Goal: Feedback & Contribution: Contribute content

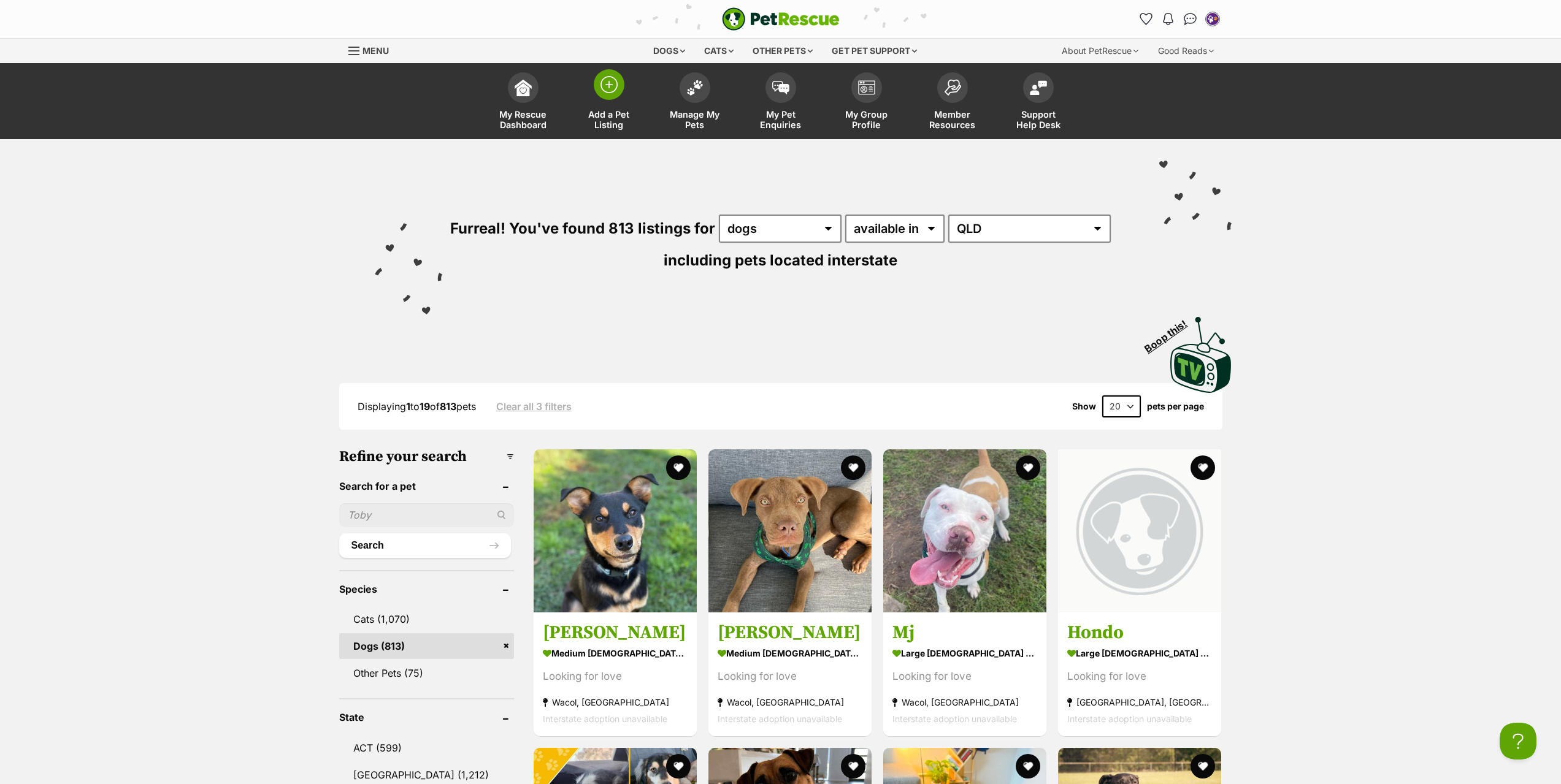
click at [602, 84] on img at bounding box center [608, 84] width 18 height 18
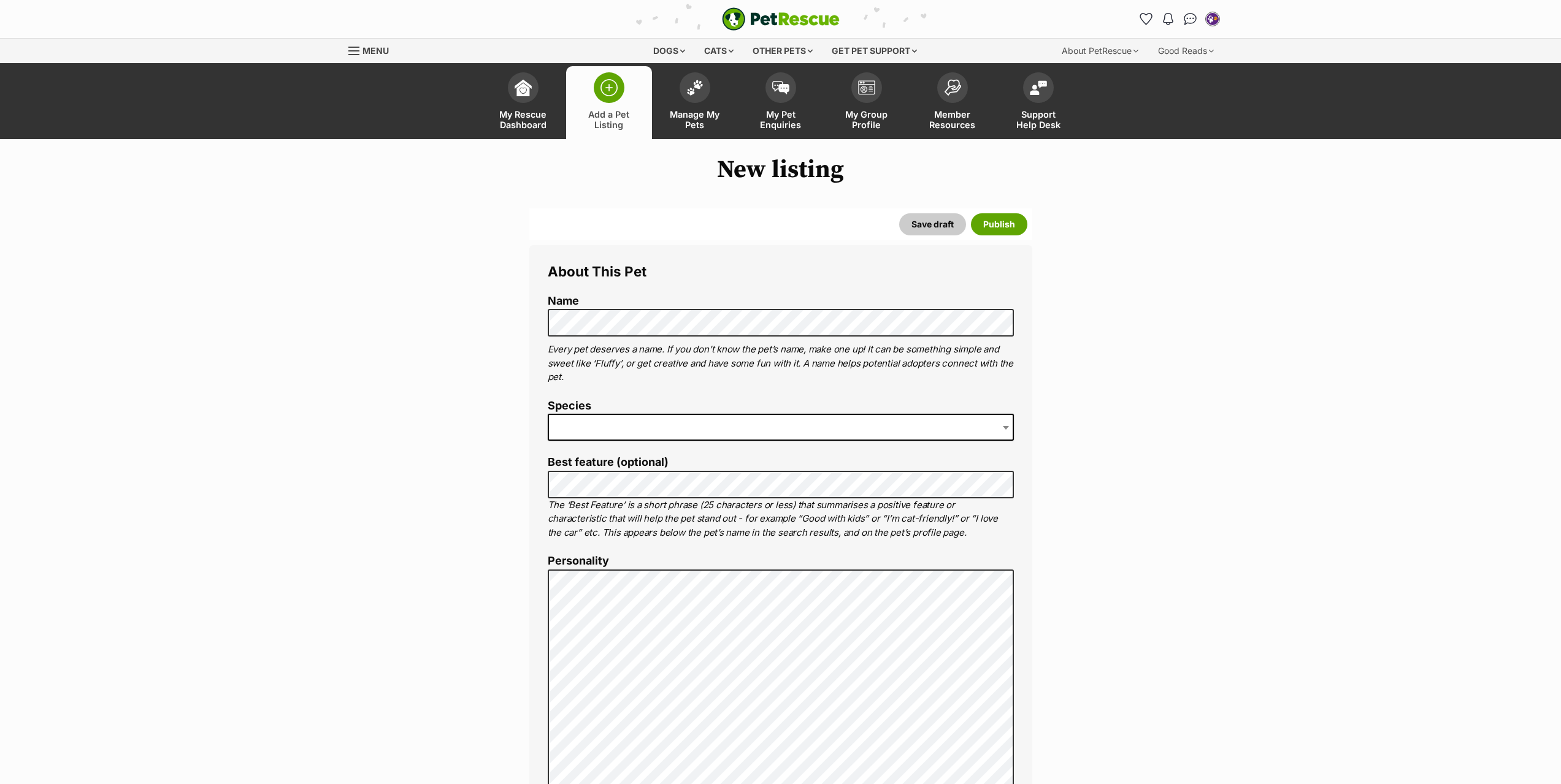
click at [946, 433] on span at bounding box center [780, 427] width 466 height 27
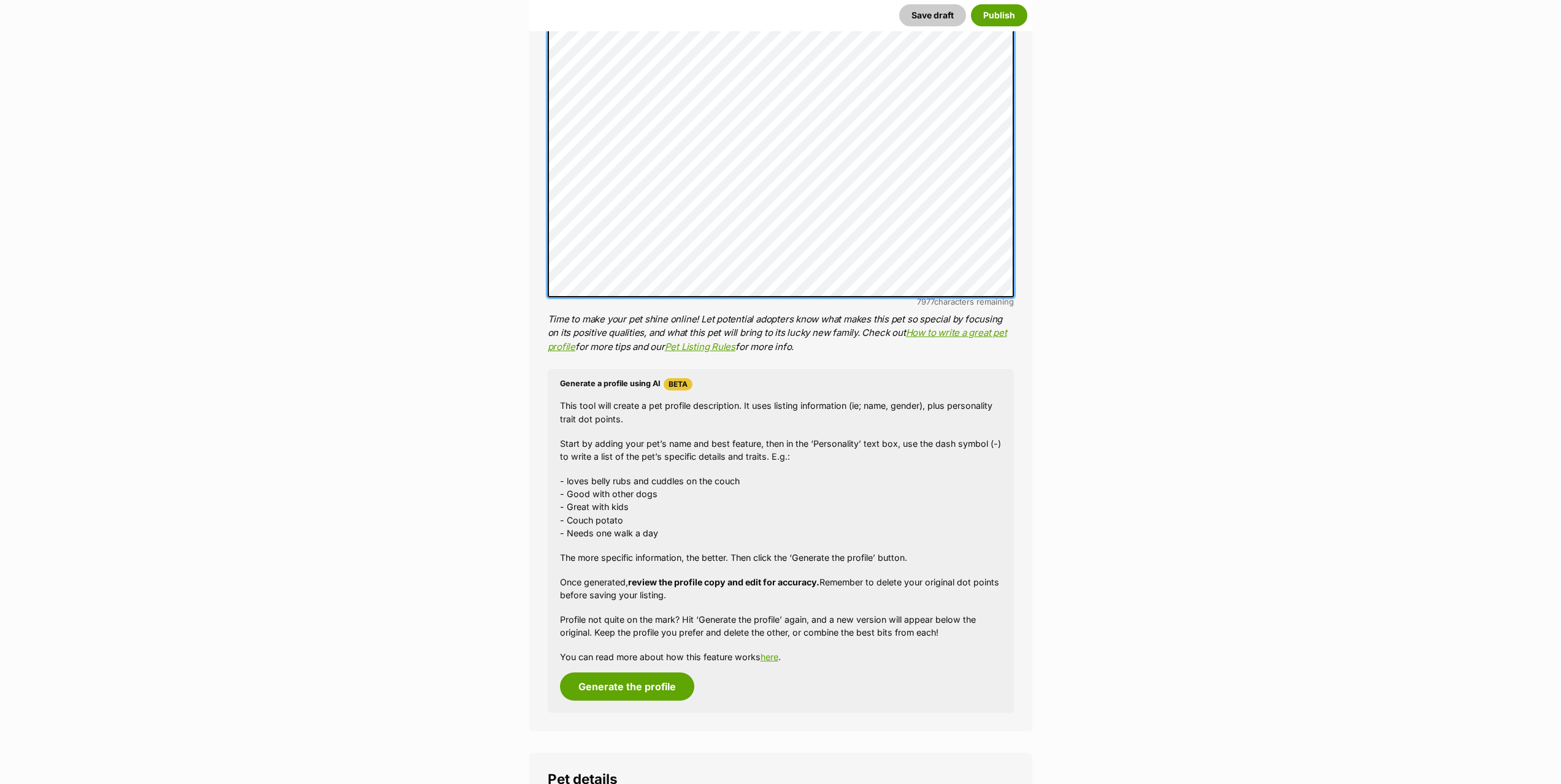
scroll to position [552, 0]
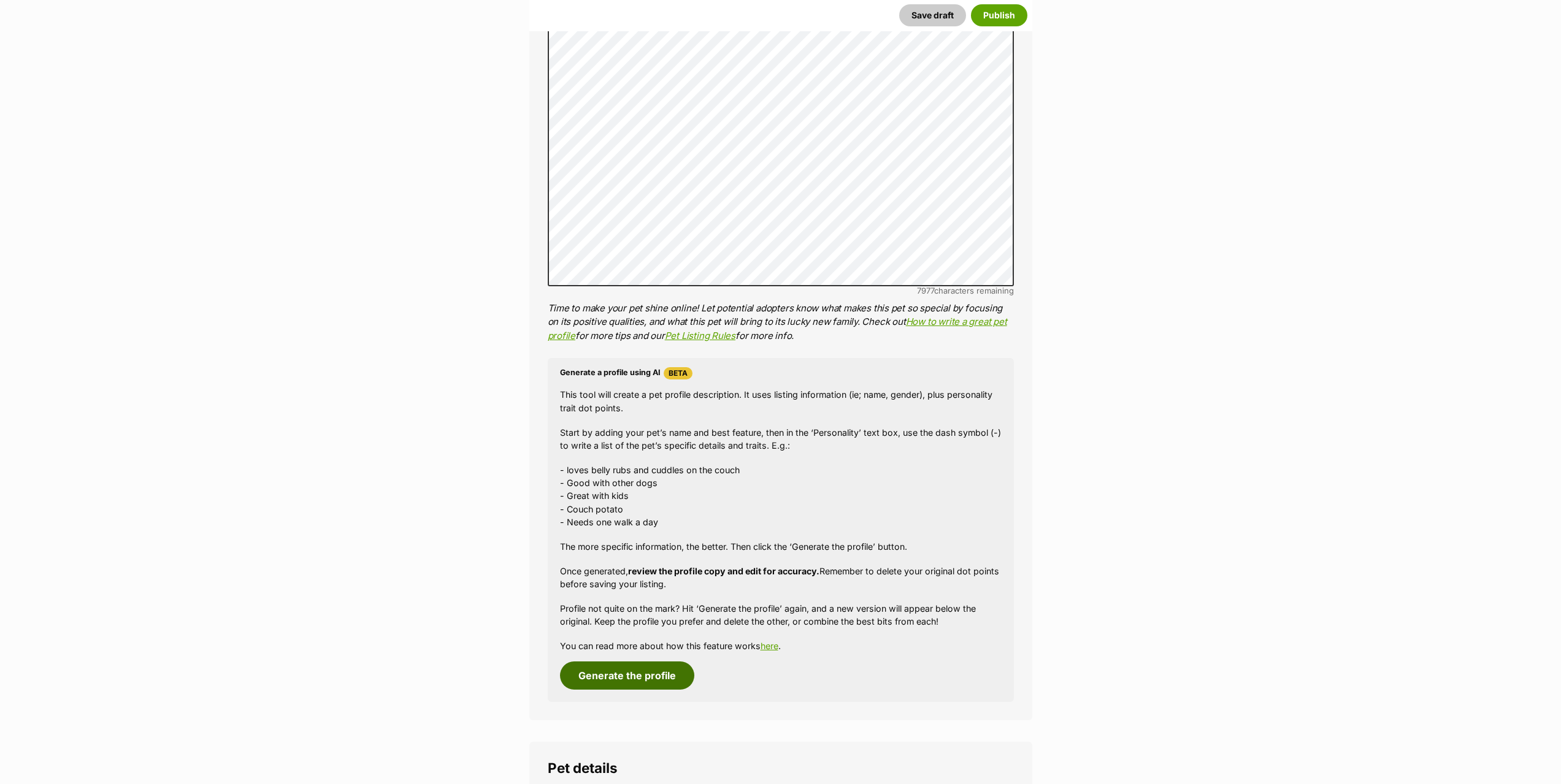
click at [631, 673] on button "Generate the profile" at bounding box center [627, 675] width 134 height 28
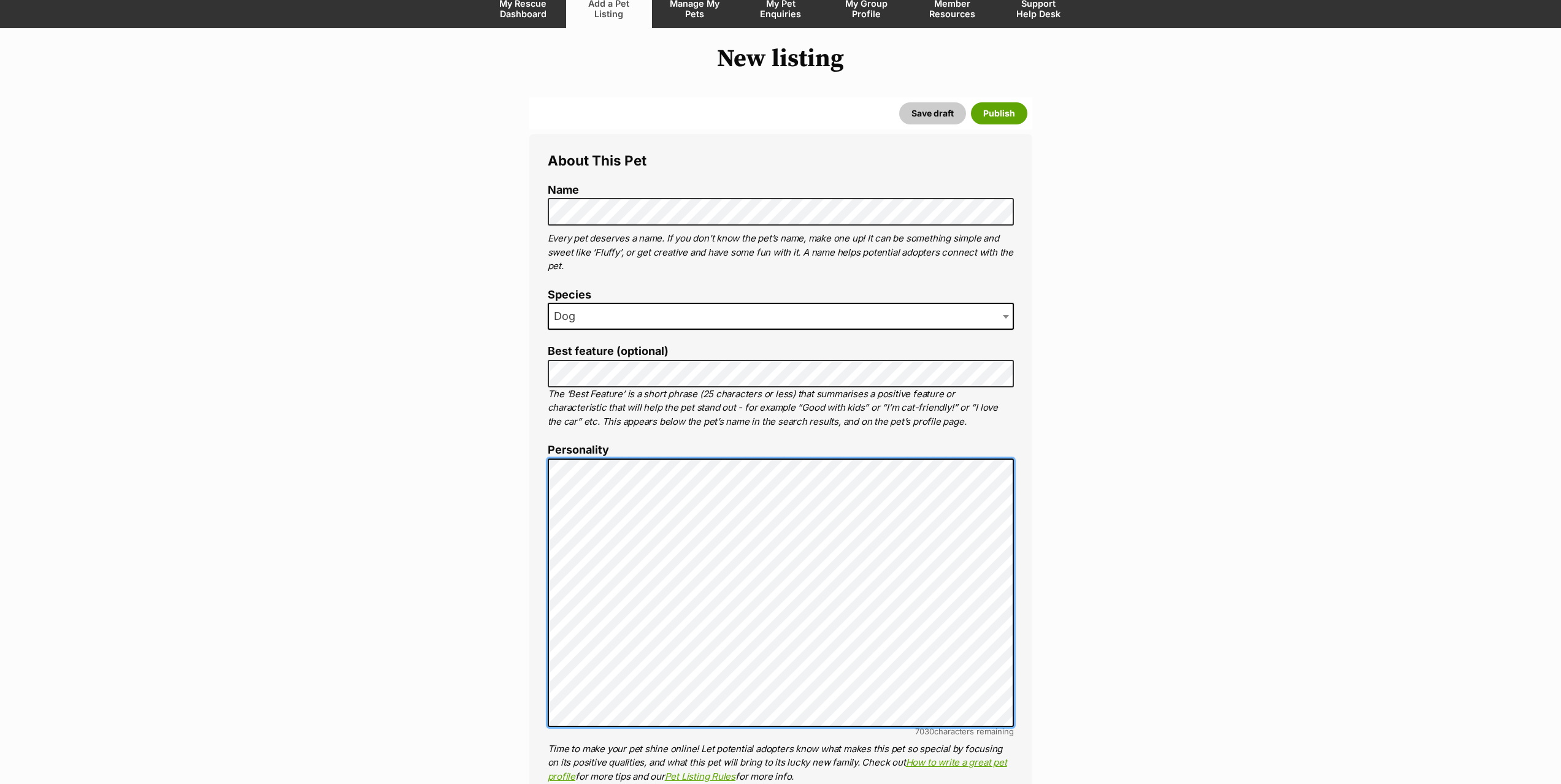
scroll to position [0, 0]
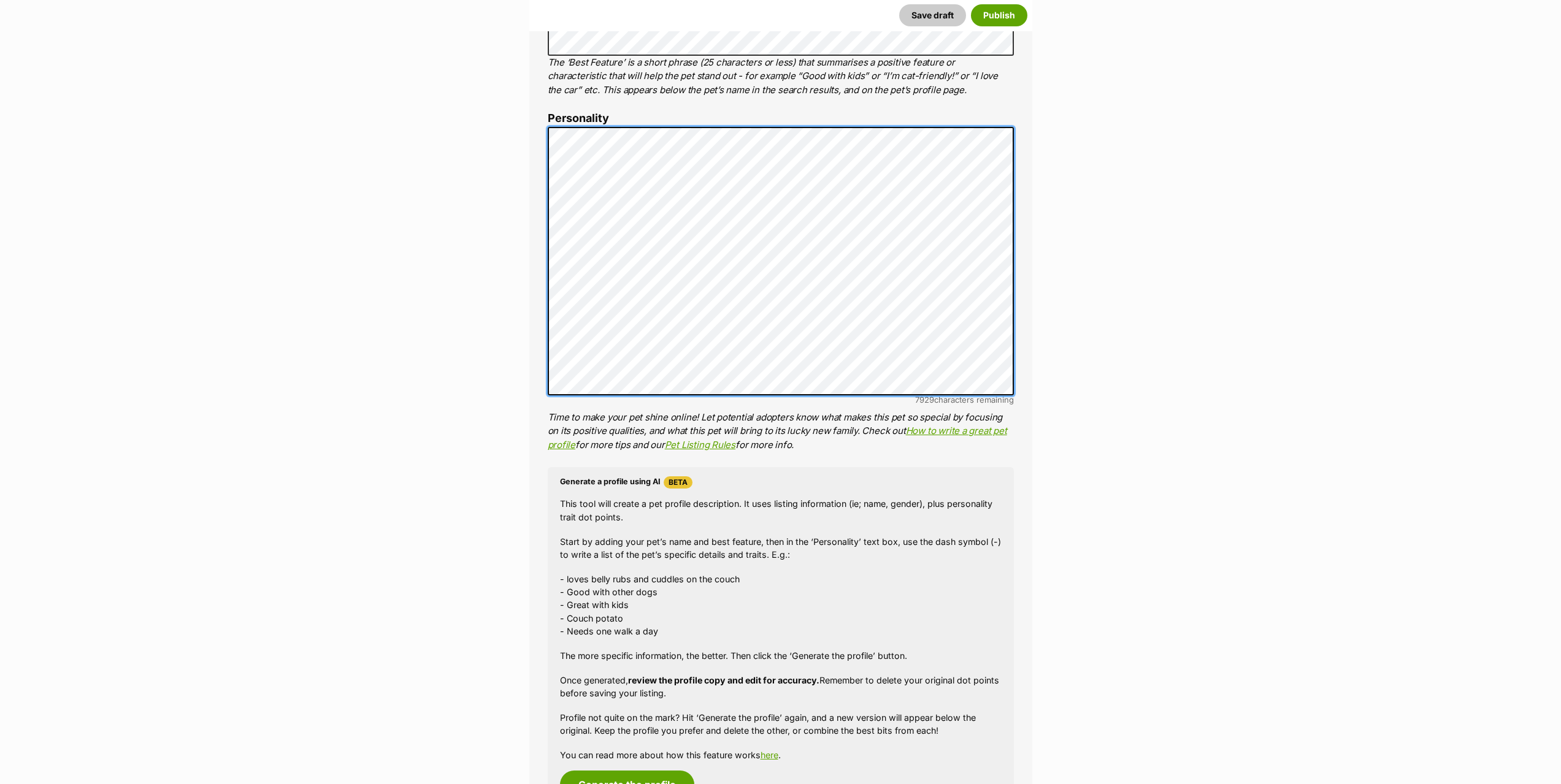
scroll to position [504, 0]
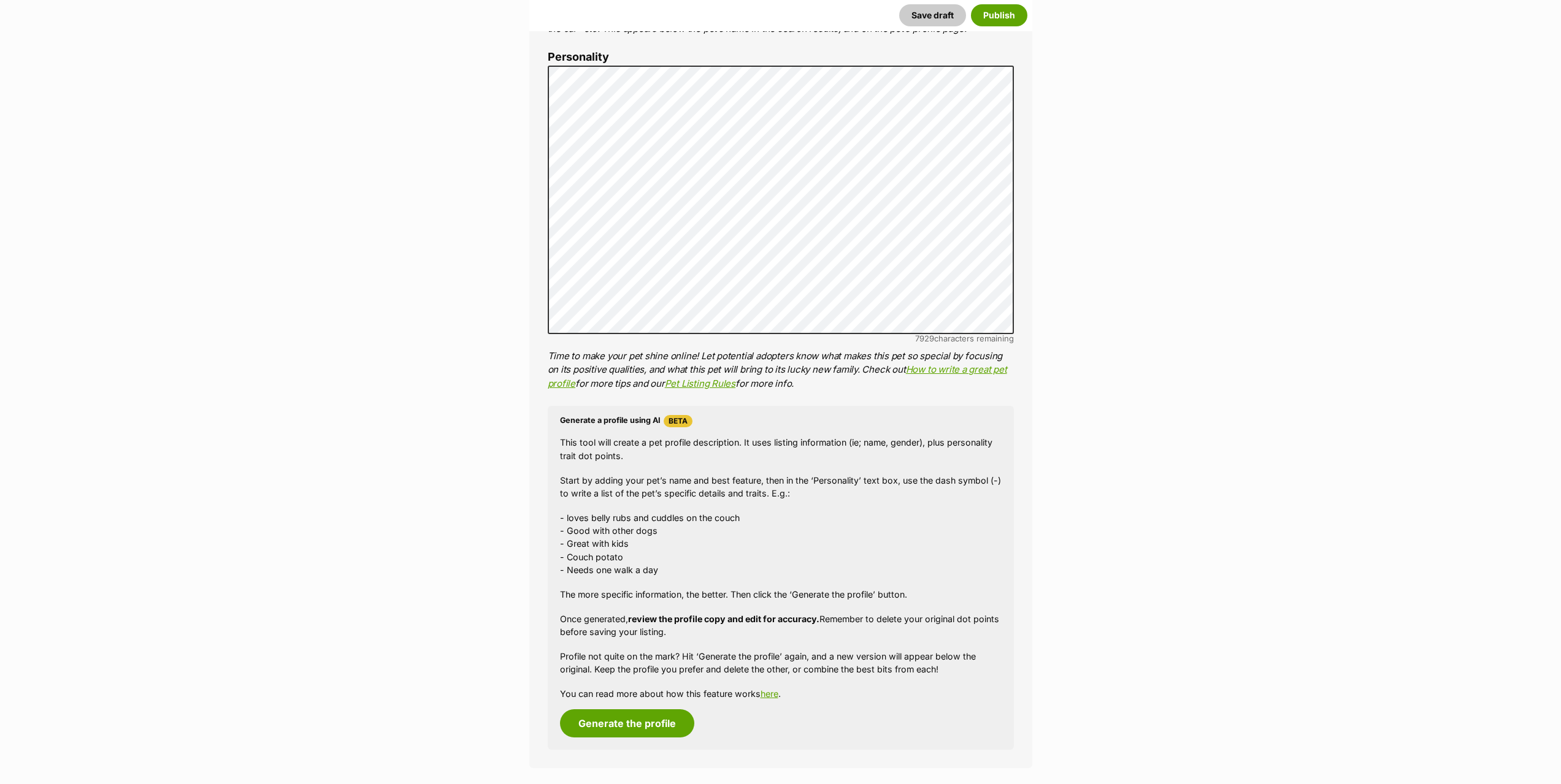
click at [627, 707] on div "Generate a profile using AI Beta This tool will create a pet profile descriptio…" at bounding box center [780, 578] width 466 height 344
click at [635, 723] on button "Generate the profile" at bounding box center [627, 723] width 134 height 28
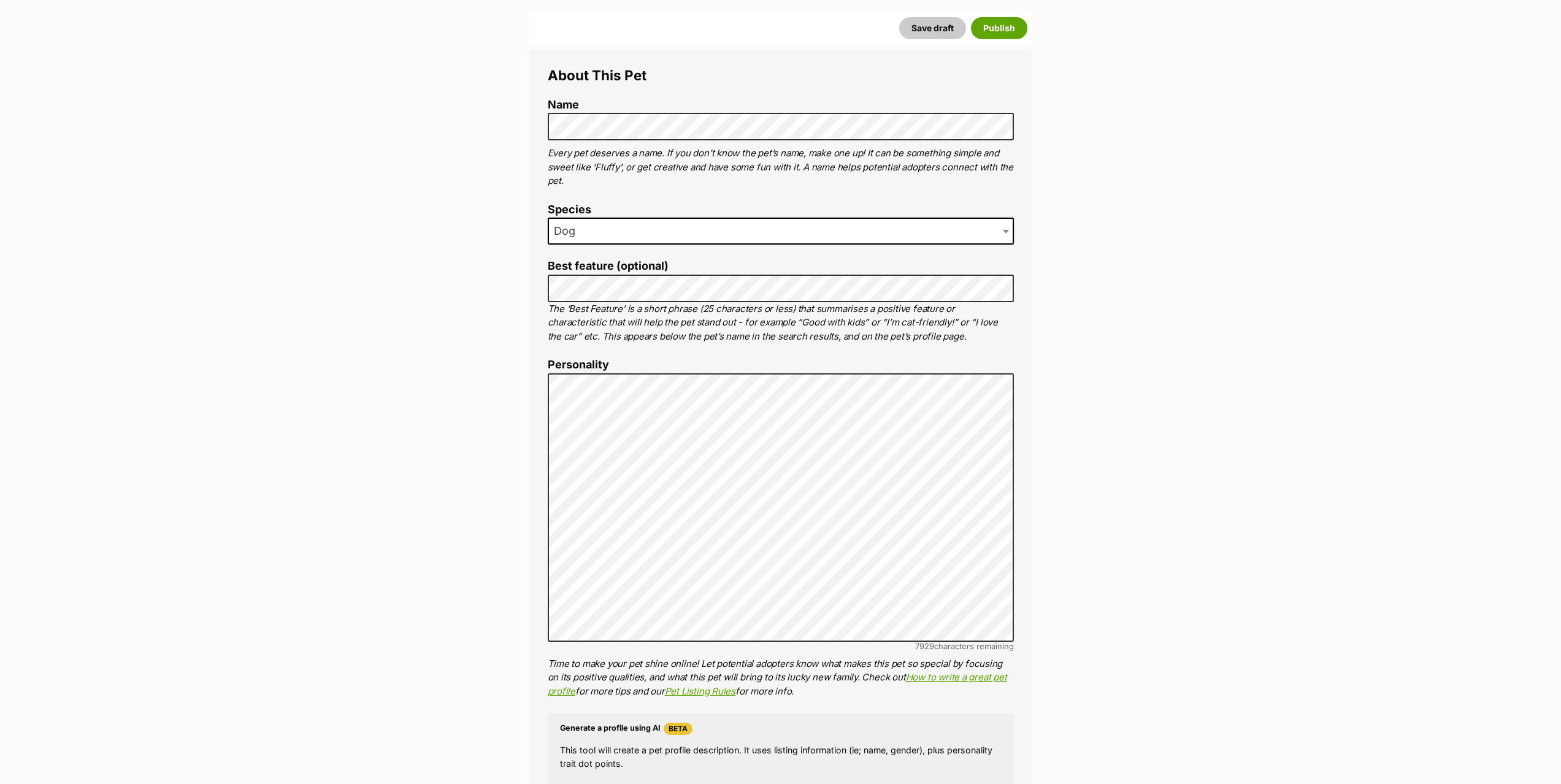
scroll to position [66, 0]
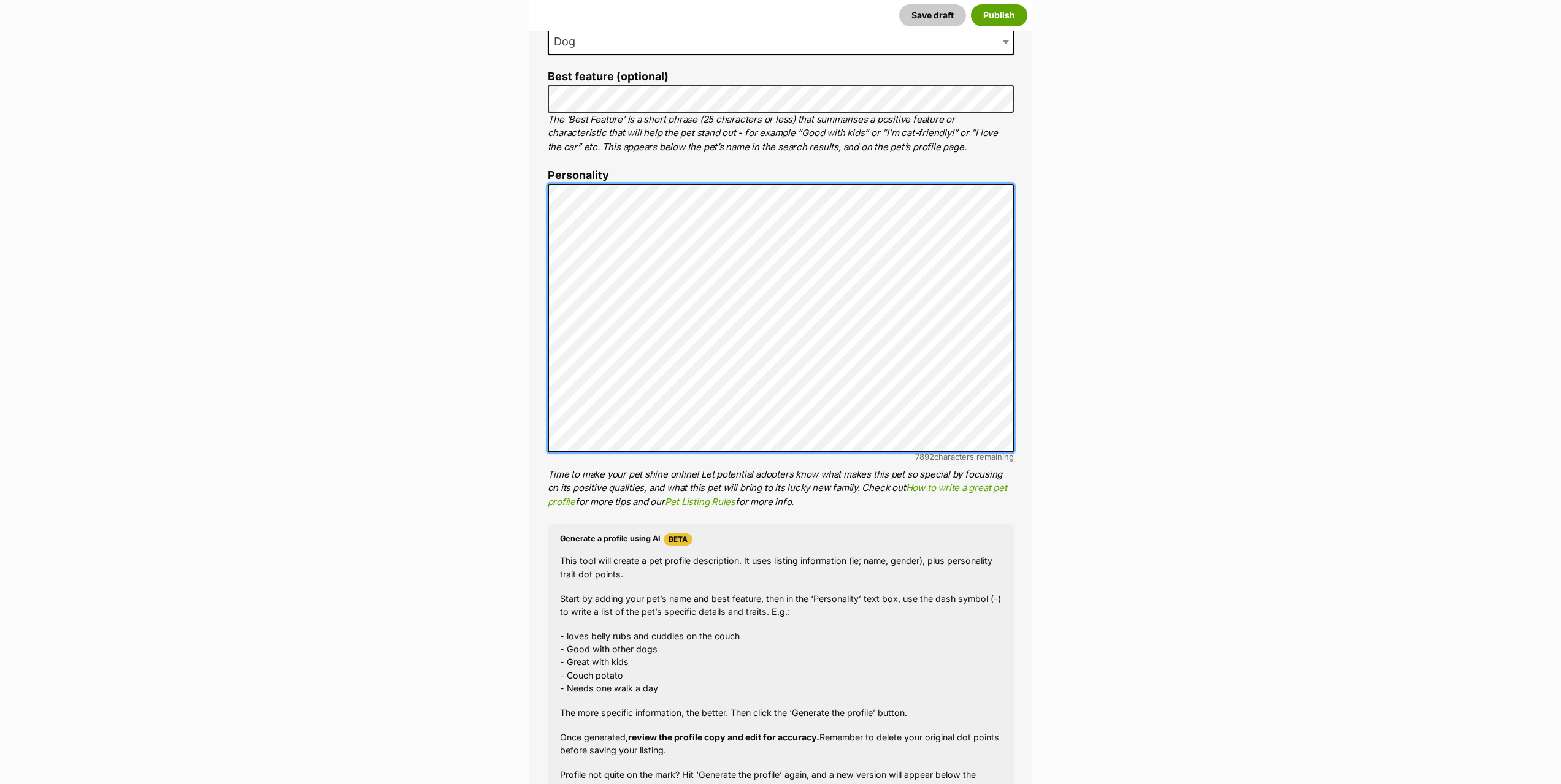
scroll to position [330, 0]
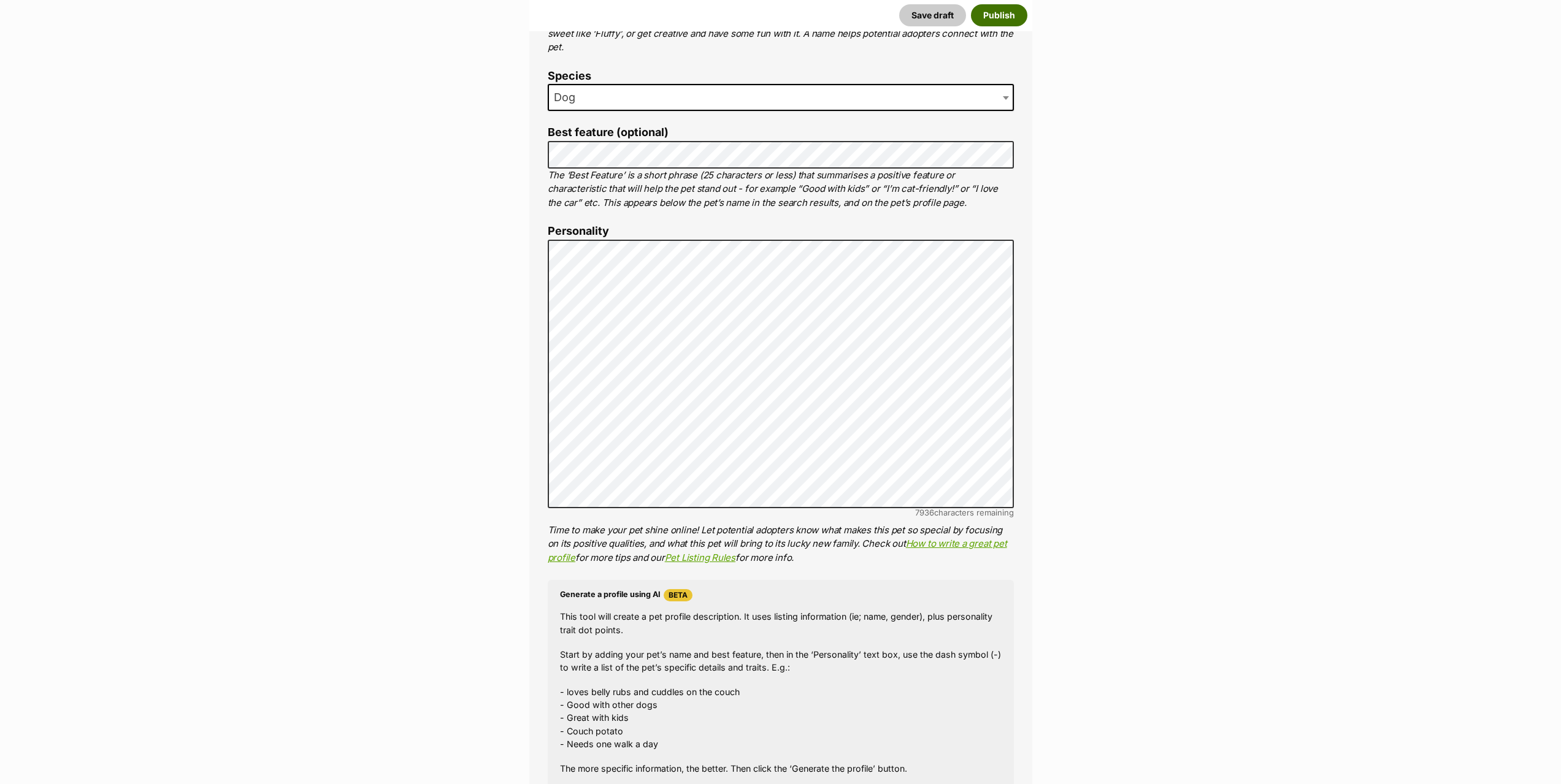
click at [1012, 15] on button "Publish" at bounding box center [999, 15] width 56 height 22
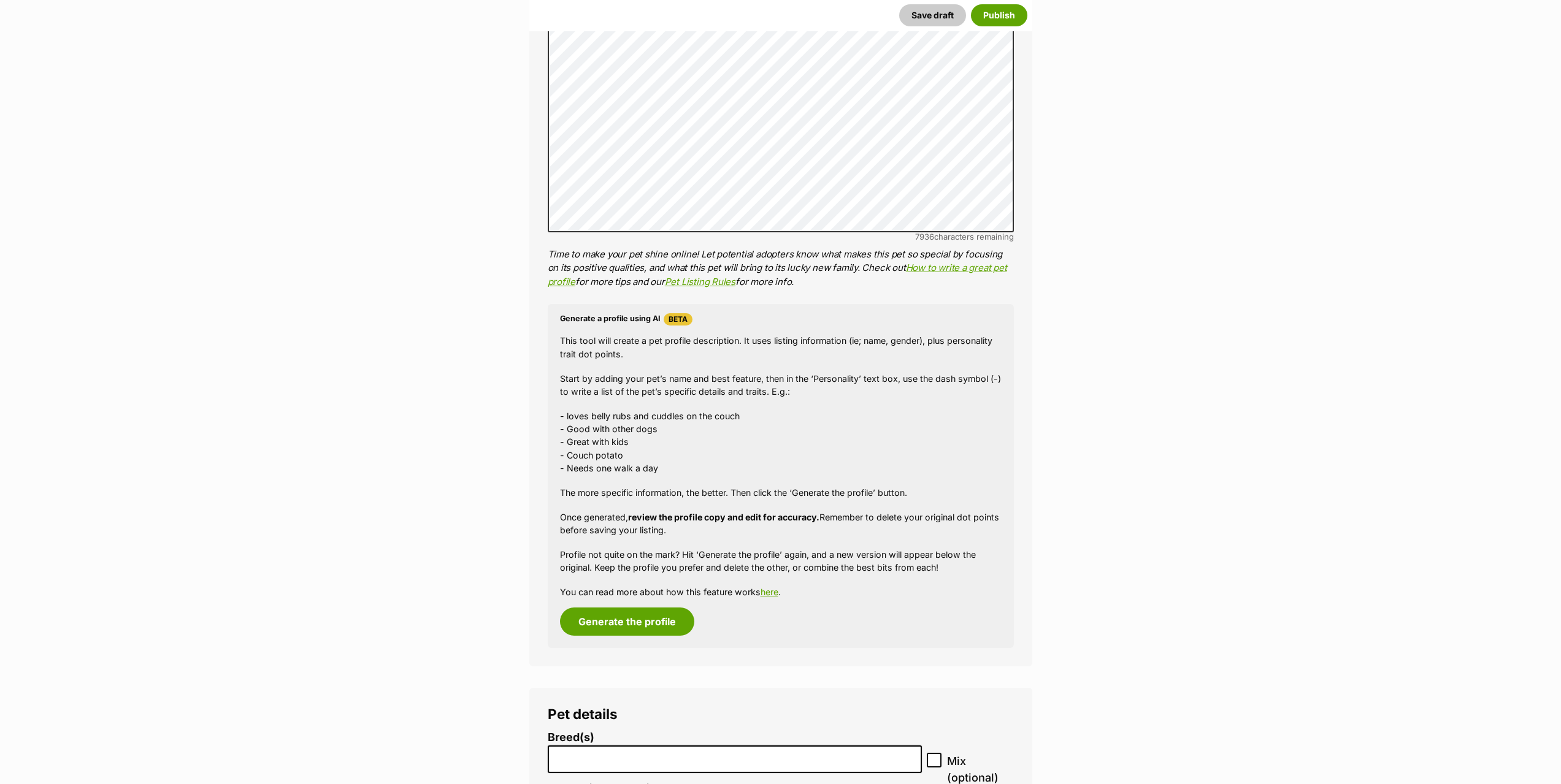
scroll to position [697, 0]
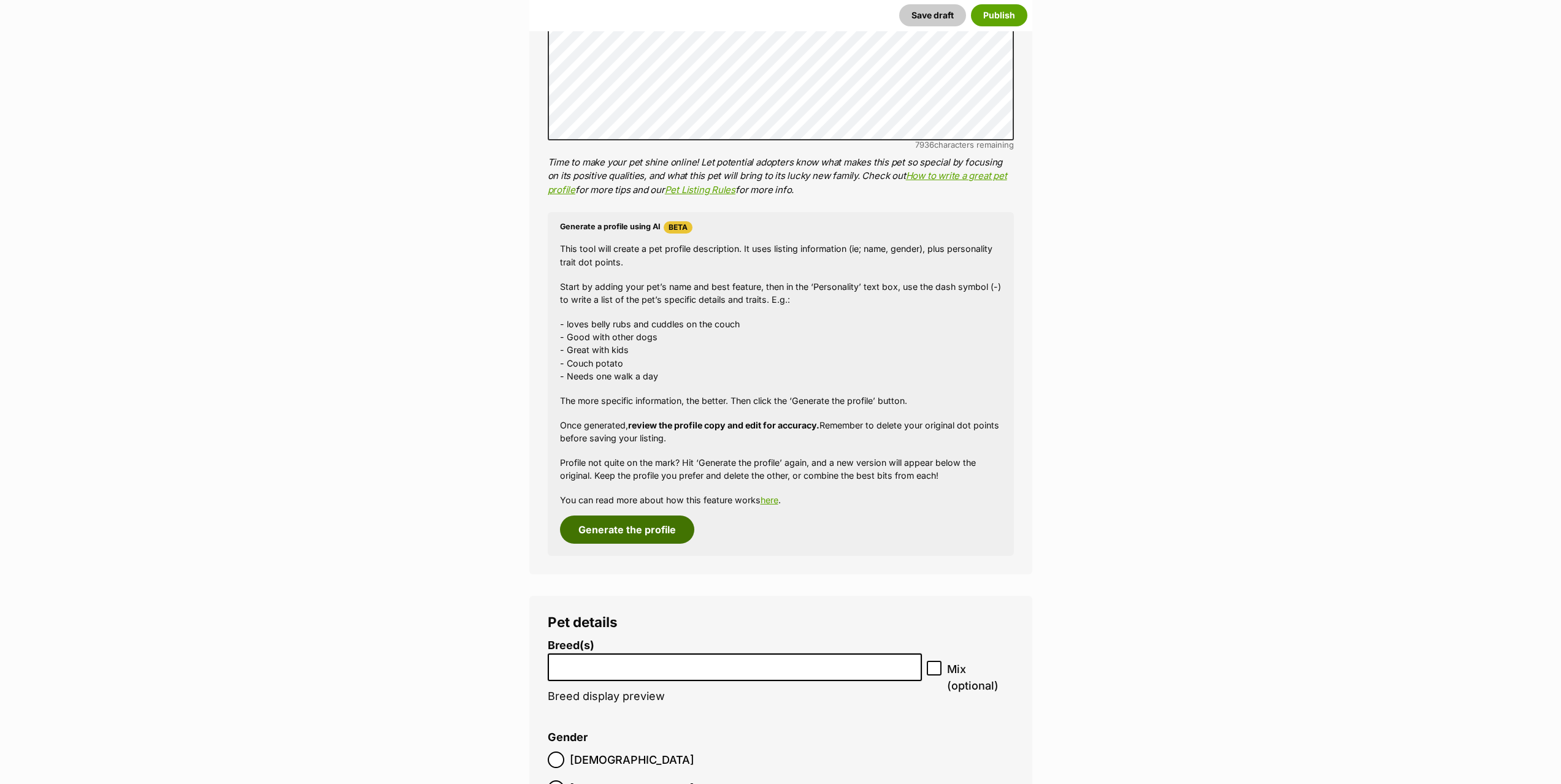
click at [612, 535] on button "Generate the profile" at bounding box center [627, 529] width 134 height 28
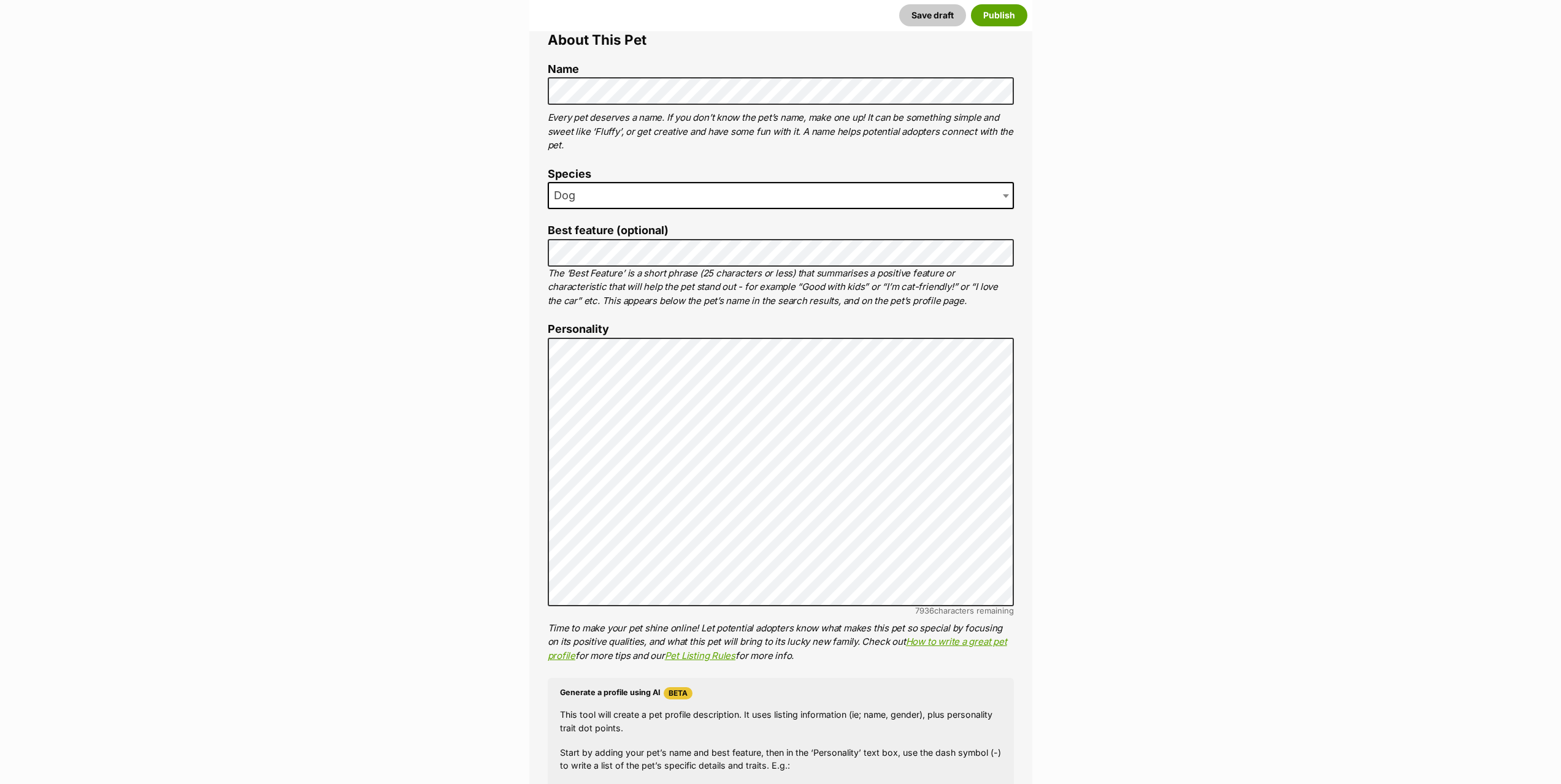
scroll to position [250, 0]
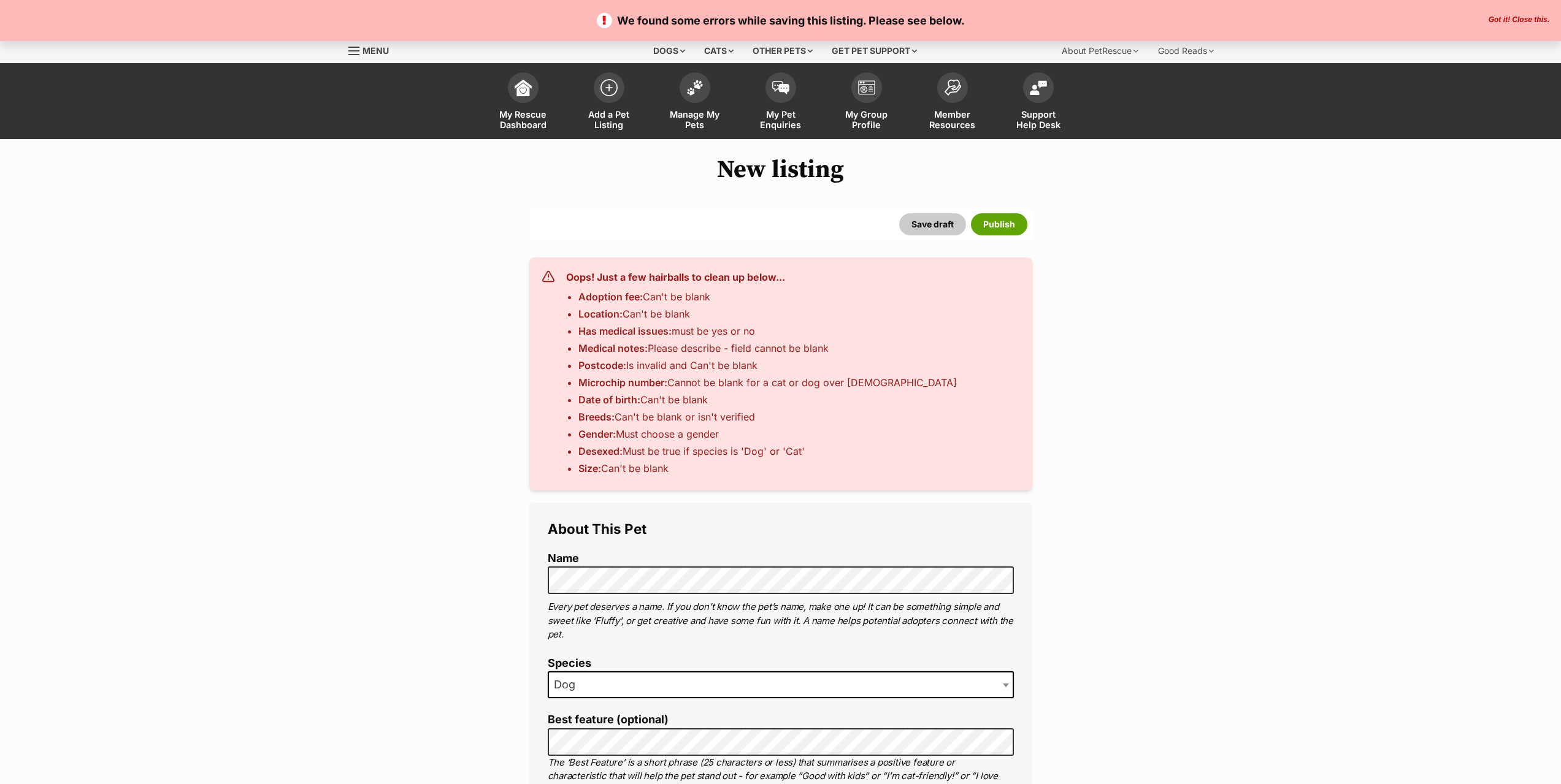
select select
